Goal: Information Seeking & Learning: Learn about a topic

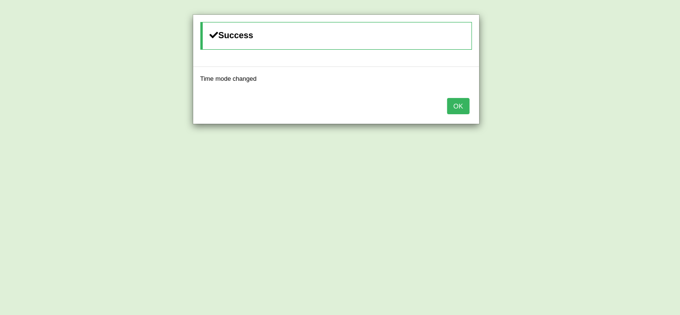
click at [455, 112] on button "OK" at bounding box center [458, 106] width 22 height 16
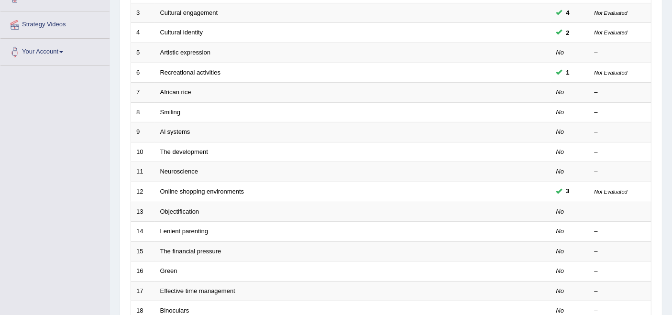
scroll to position [209, 0]
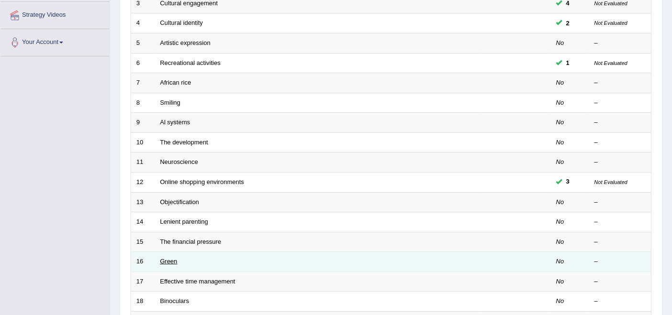
click at [167, 258] on link "Green" at bounding box center [168, 261] width 17 height 7
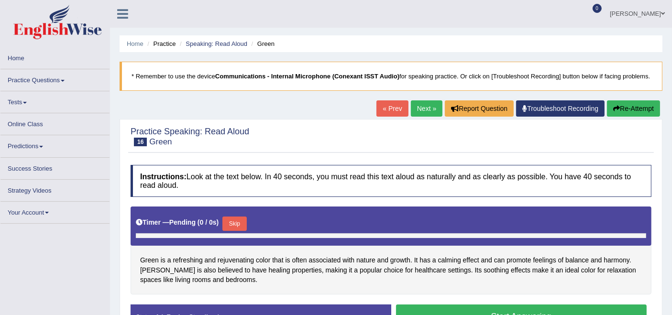
scroll to position [186, 0]
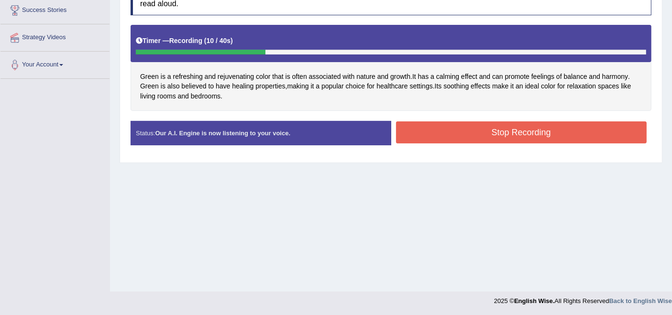
click at [494, 138] on button "Stop Recording" at bounding box center [521, 132] width 251 height 22
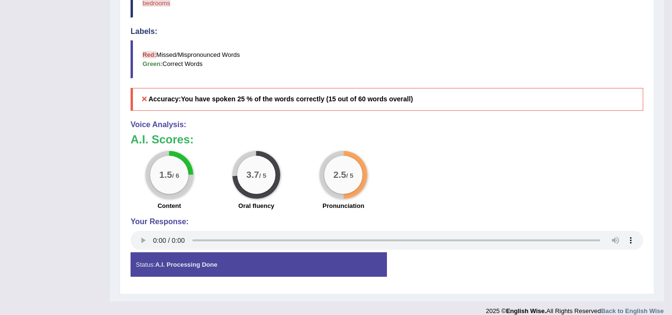
scroll to position [0, 0]
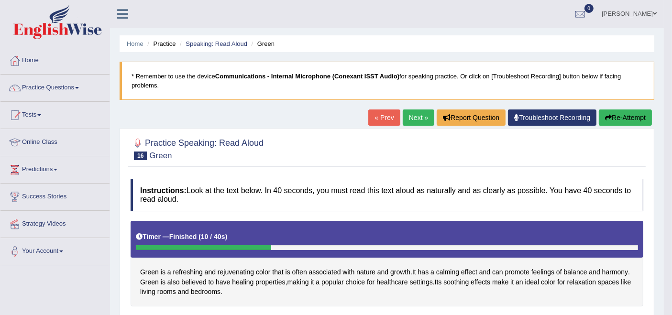
click at [411, 117] on link "Next »" at bounding box center [418, 117] width 32 height 16
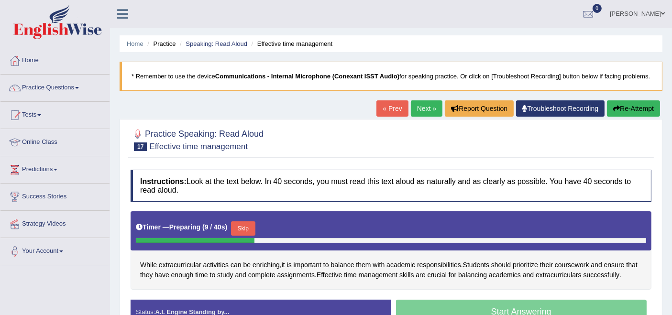
click at [253, 236] on button "Skip" at bounding box center [243, 228] width 24 height 14
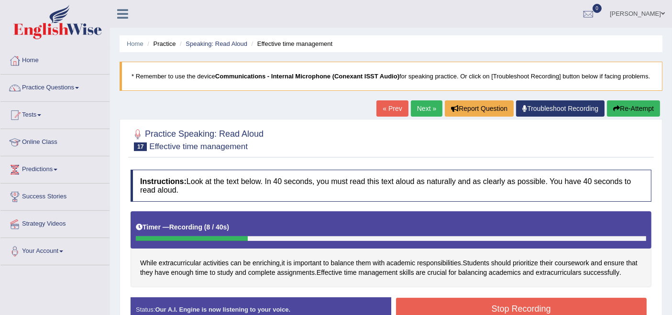
click at [544, 308] on button "Stop Recording" at bounding box center [521, 309] width 251 height 22
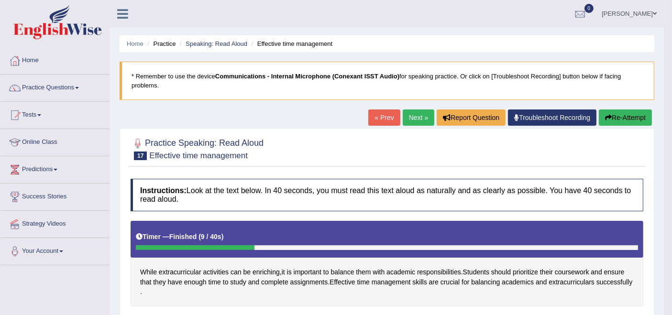
drag, startPoint x: 677, startPoint y: 101, endPoint x: 676, endPoint y: 134, distance: 33.5
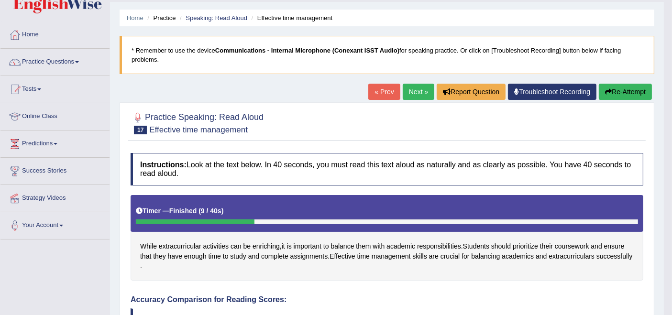
scroll to position [24, 0]
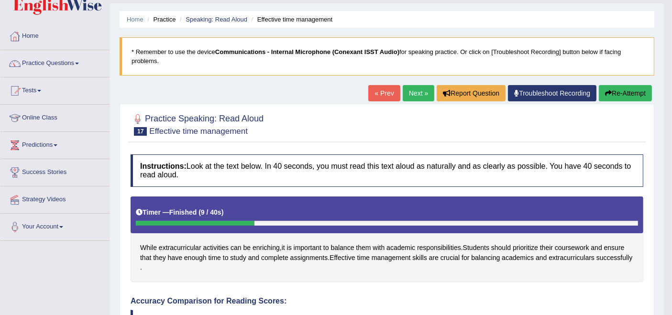
click at [419, 94] on link "Next »" at bounding box center [418, 93] width 32 height 16
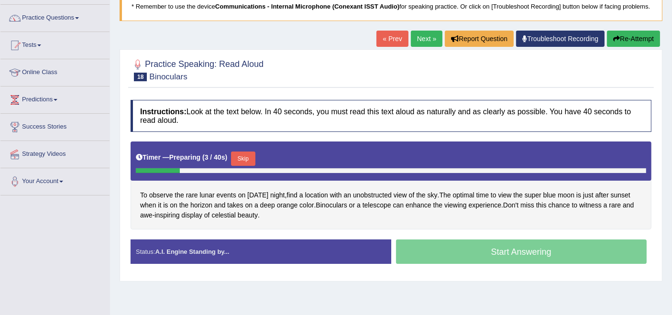
scroll to position [70, 0]
click at [426, 47] on link "Next »" at bounding box center [427, 39] width 32 height 16
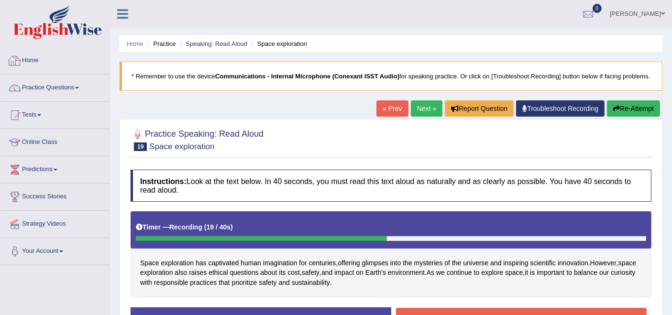
click at [33, 60] on link "Home" at bounding box center [54, 59] width 109 height 24
